Goal: Task Accomplishment & Management: Use online tool/utility

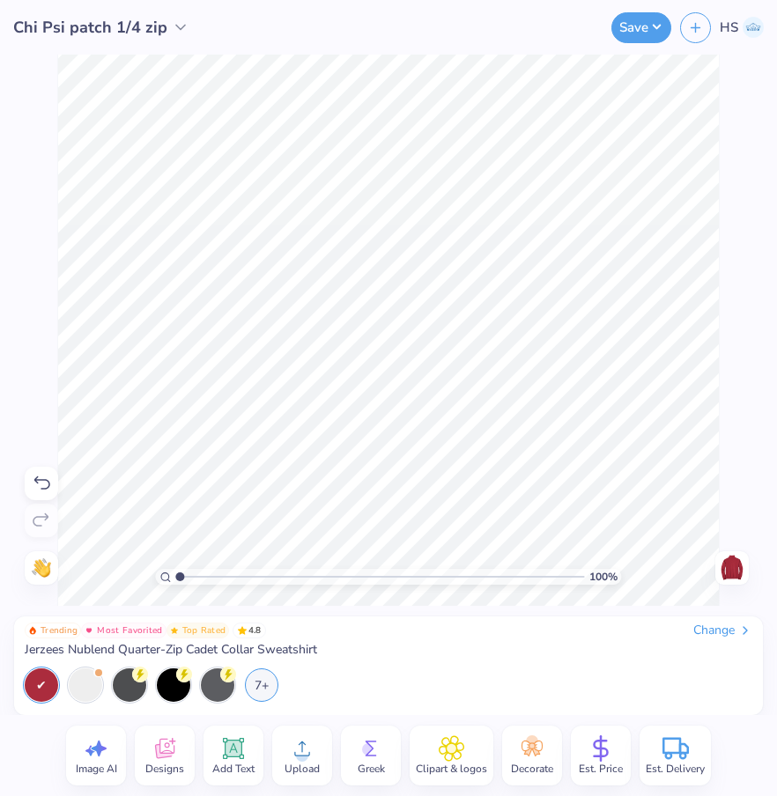
click at [43, 483] on icon at bounding box center [41, 483] width 21 height 21
click at [172, 28] on icon at bounding box center [181, 27] width 18 height 18
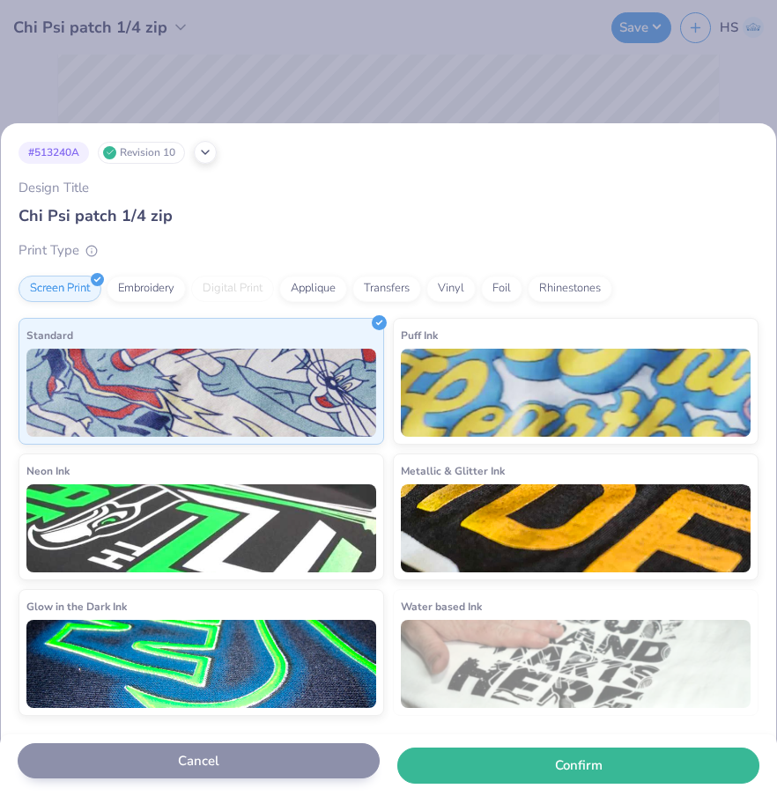
click at [212, 753] on button "Cancel" at bounding box center [199, 761] width 362 height 36
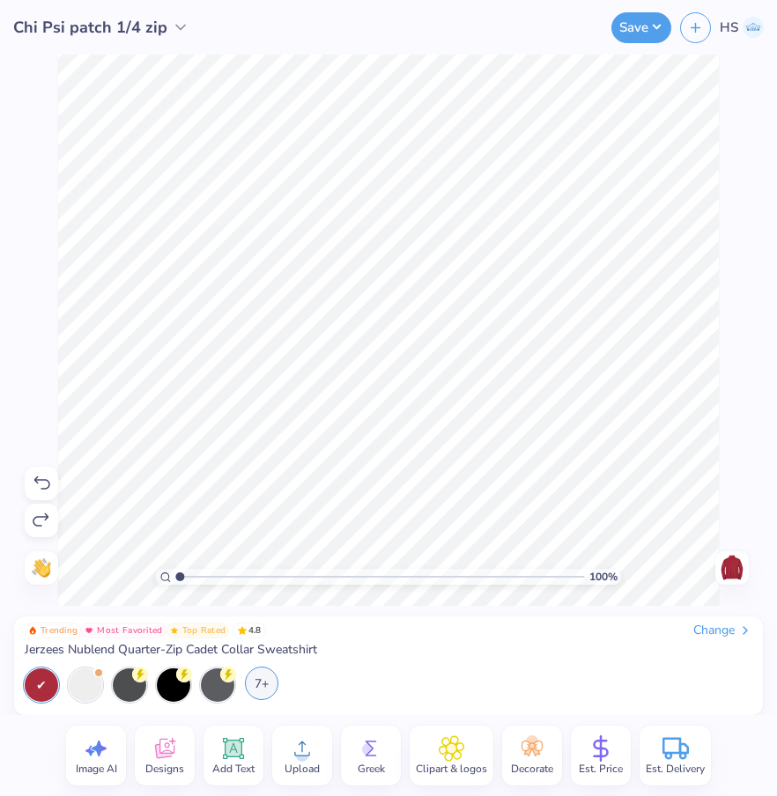
click at [265, 684] on div "7+" at bounding box center [261, 683] width 33 height 33
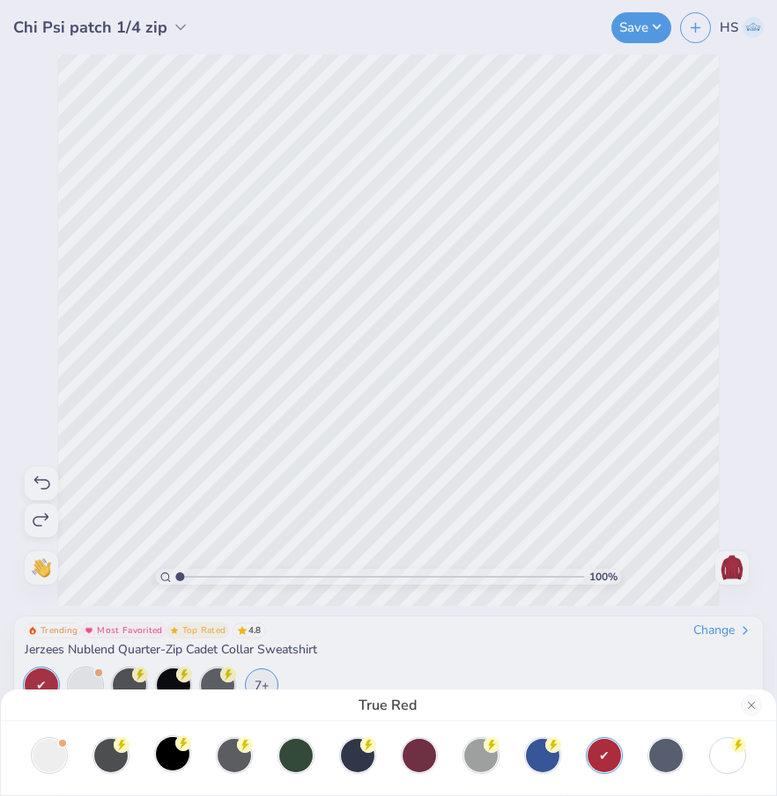
click at [179, 755] on div at bounding box center [172, 753] width 33 height 33
click at [751, 706] on button "Close" at bounding box center [751, 705] width 21 height 21
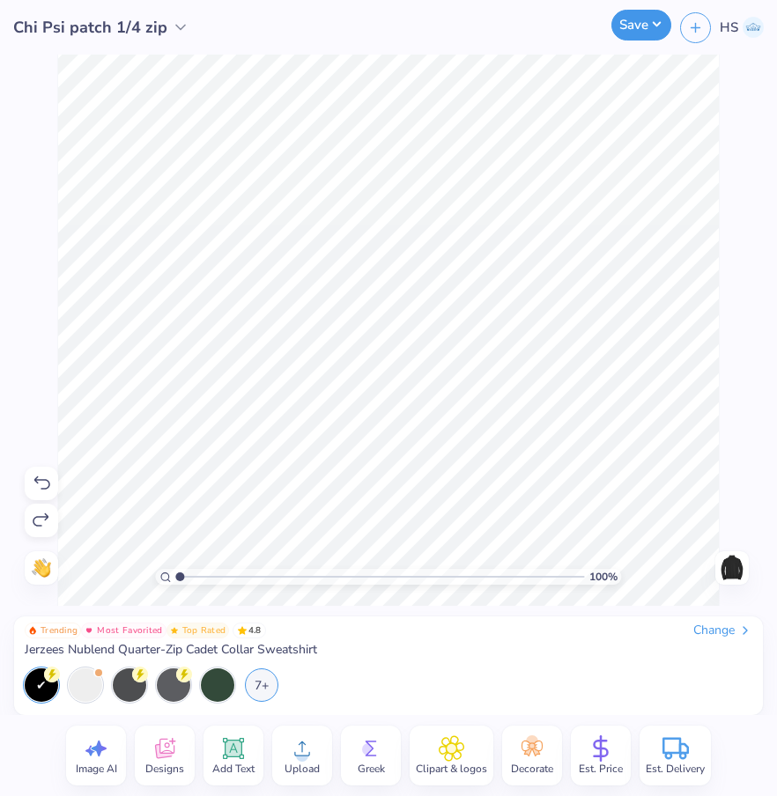
click at [632, 33] on button "Save" at bounding box center [641, 25] width 60 height 31
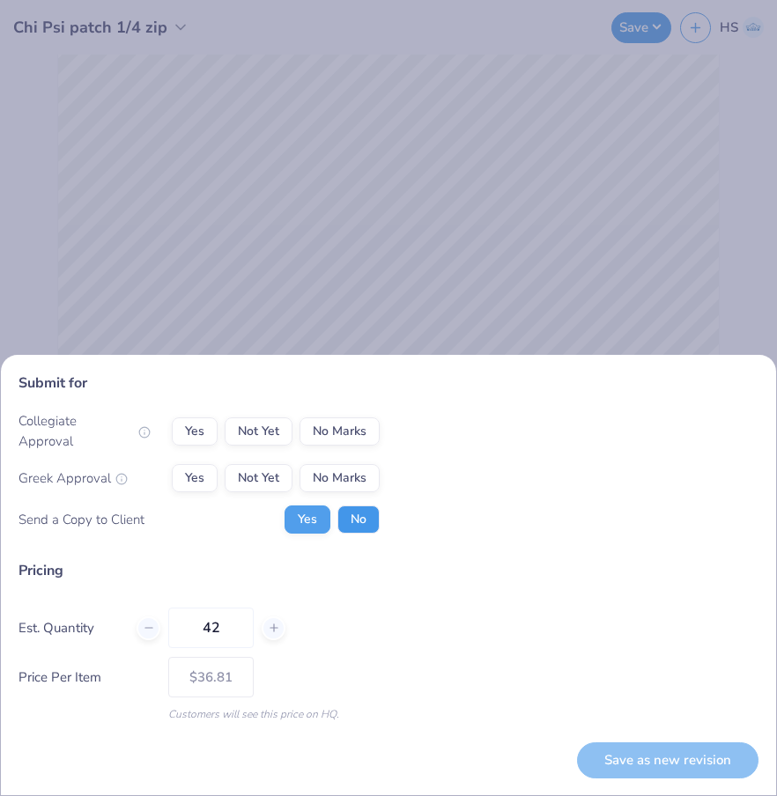
click at [362, 526] on button "No" at bounding box center [358, 520] width 42 height 28
click at [196, 481] on button "Yes" at bounding box center [195, 478] width 46 height 28
click at [314, 444] on button "No Marks" at bounding box center [339, 432] width 80 height 28
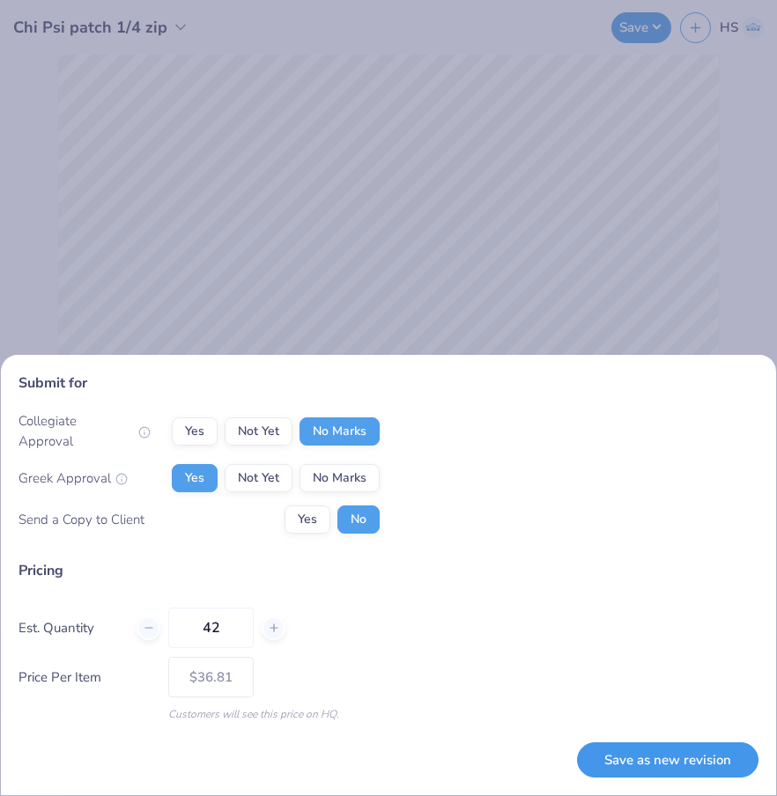
click at [633, 756] on button "Save as new revision" at bounding box center [667, 761] width 181 height 36
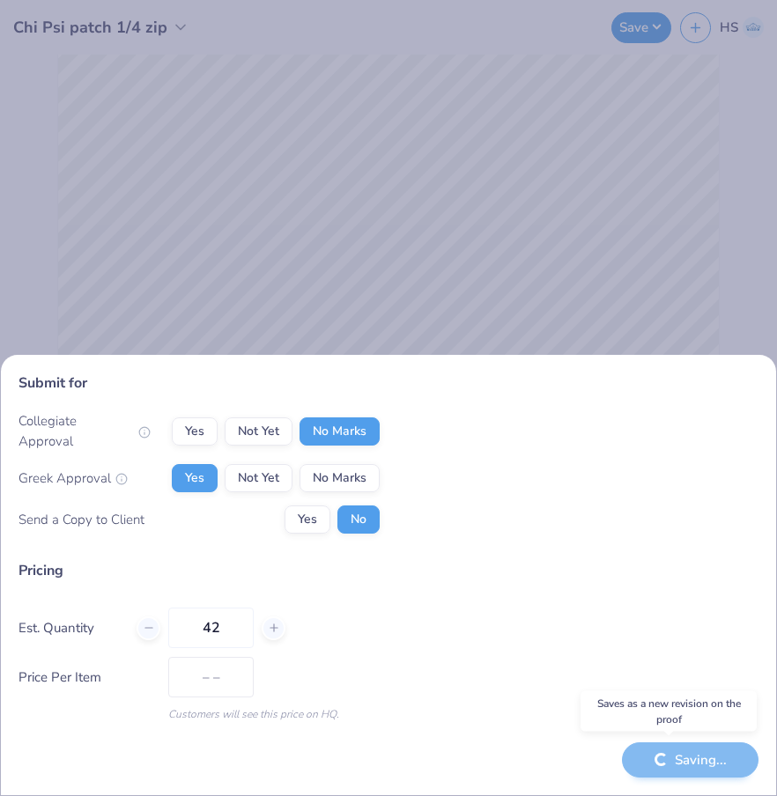
type input "$36.81"
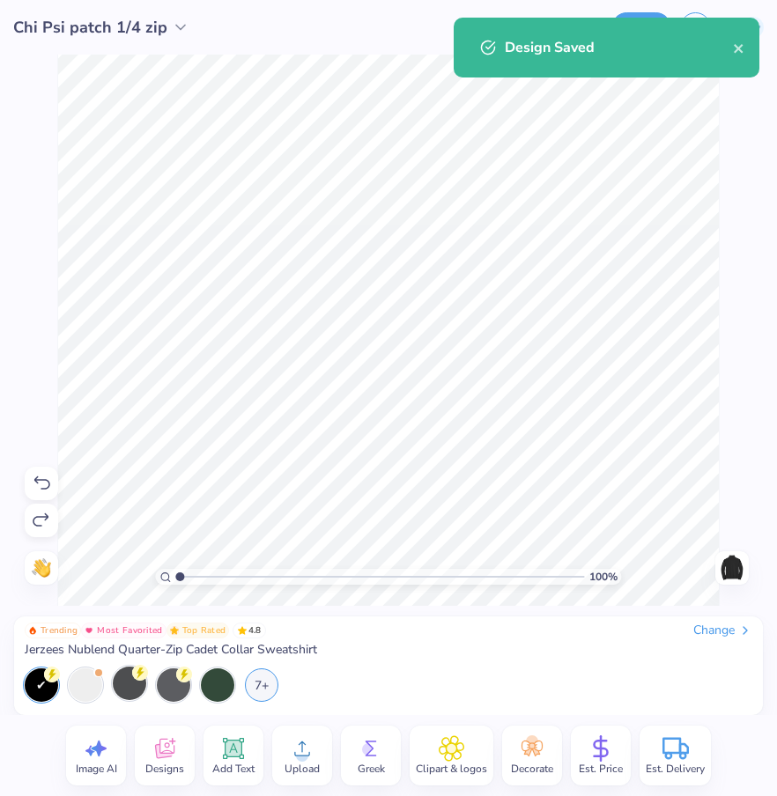
click at [125, 686] on div at bounding box center [129, 683] width 33 height 33
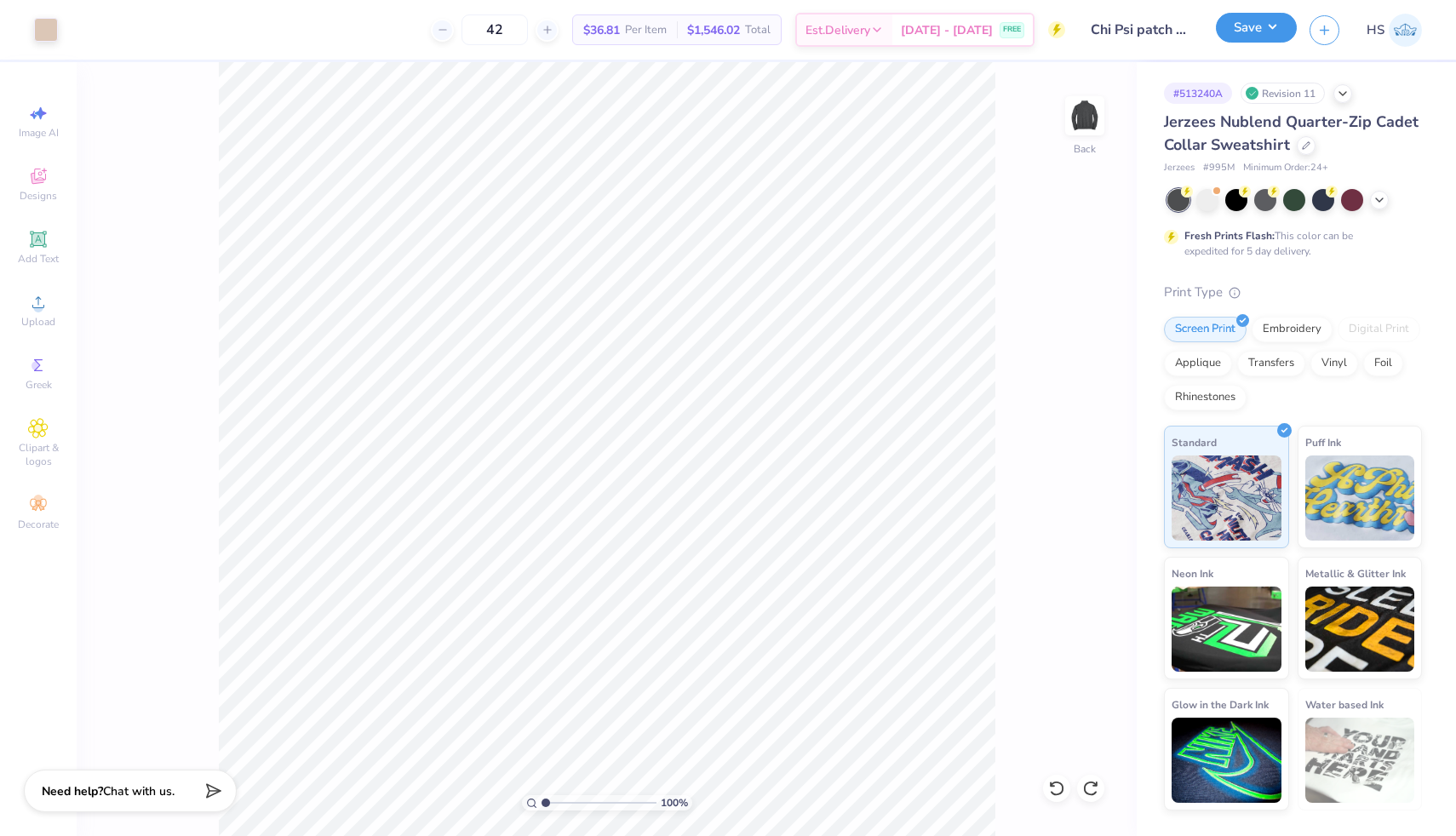
click at [750, 29] on button "Save" at bounding box center [1257, 27] width 81 height 30
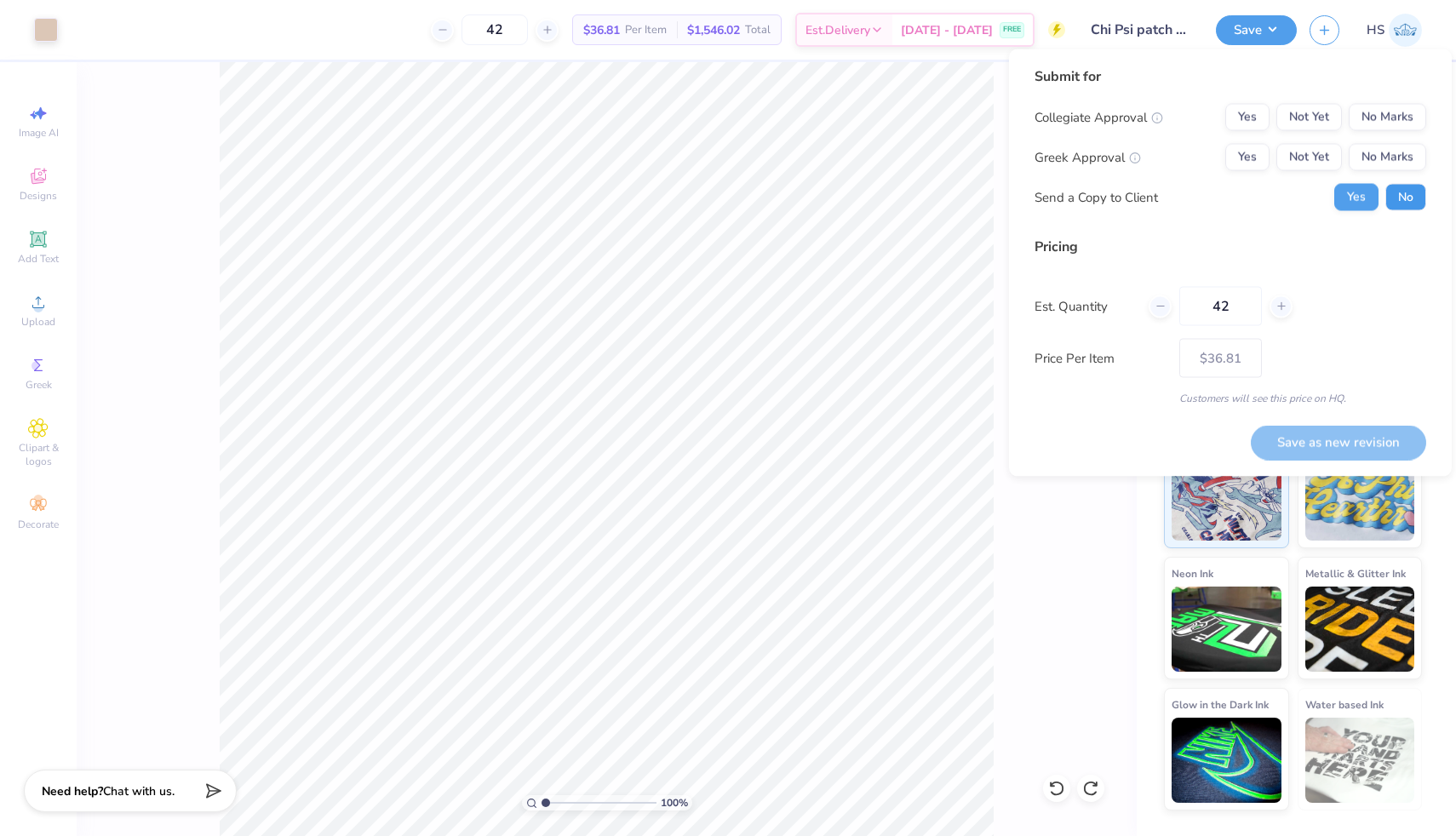
click at [750, 206] on button "No" at bounding box center [1406, 197] width 41 height 27
click at [750, 155] on button "Yes" at bounding box center [1248, 158] width 44 height 27
click at [750, 125] on button "No Marks" at bounding box center [1387, 117] width 77 height 27
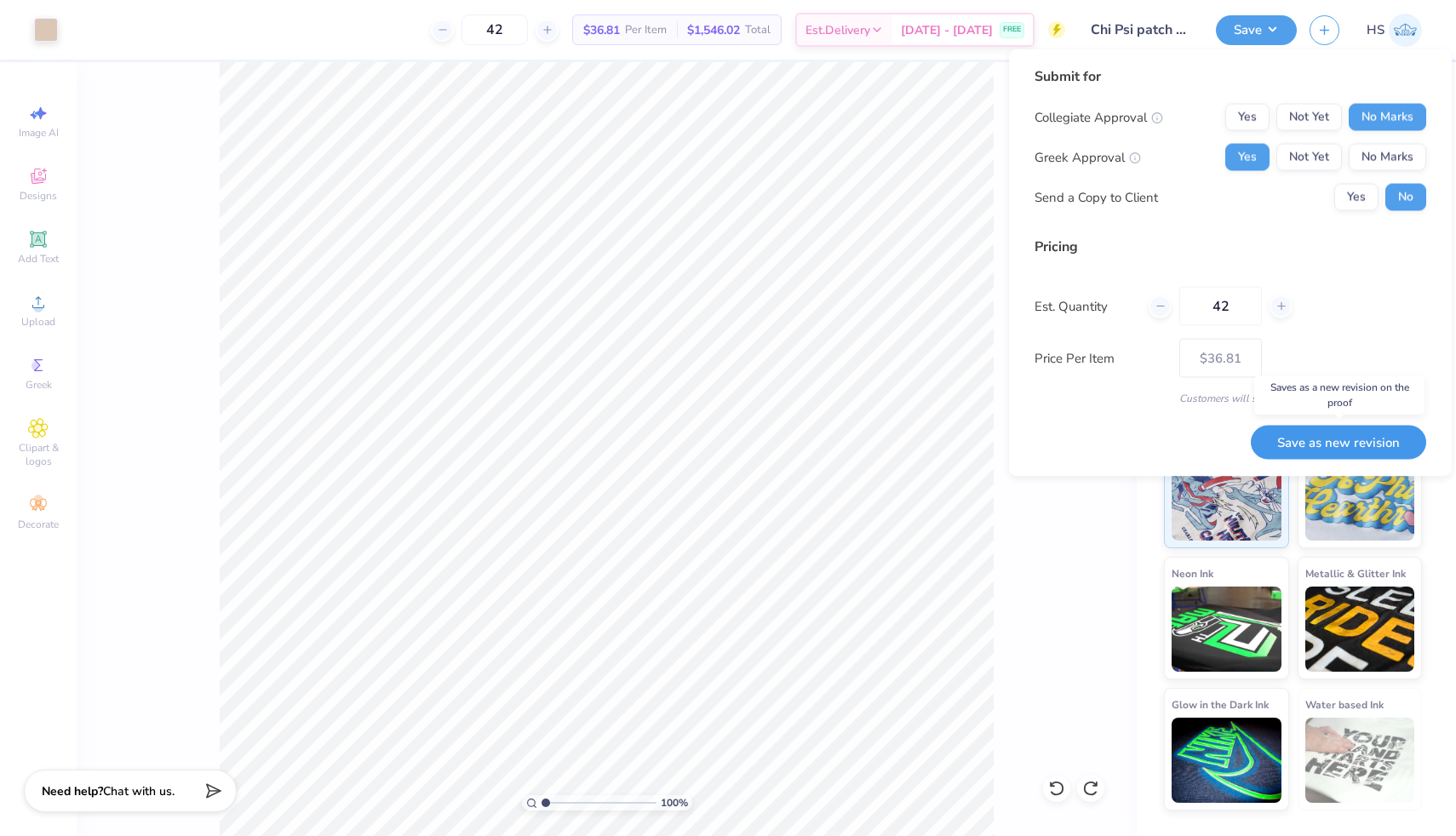
click at [750, 449] on button "Save as new revision" at bounding box center [1338, 443] width 175 height 35
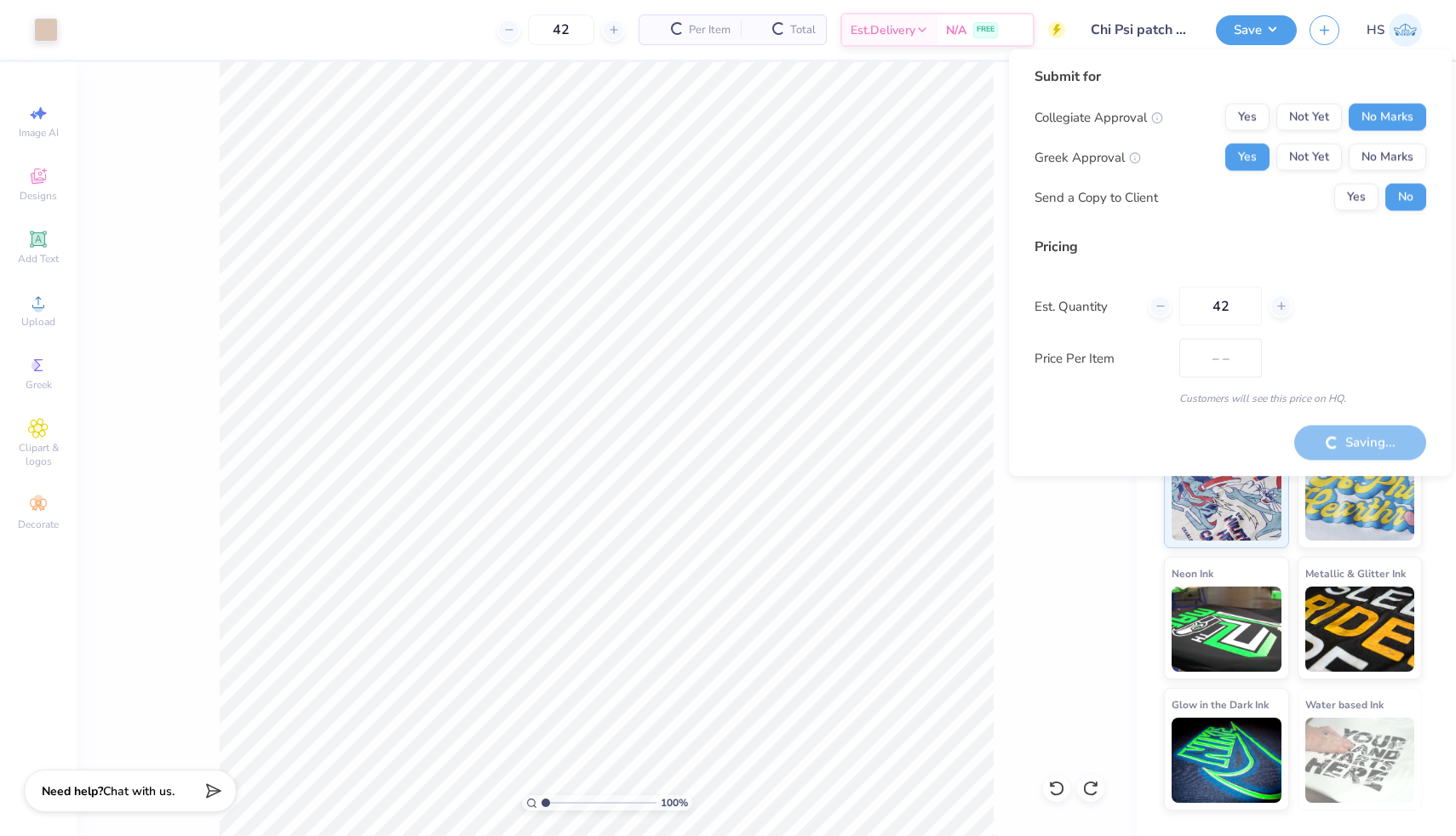
type input "$36.81"
